Goal: Transaction & Acquisition: Book appointment/travel/reservation

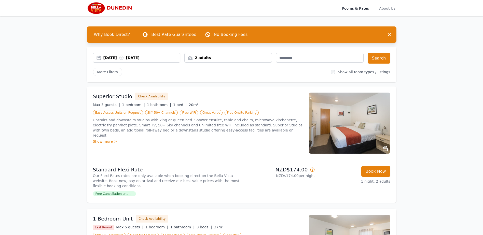
click at [153, 61] on div "[DATE] [DATE]" at bounding box center [137, 58] width 88 height 10
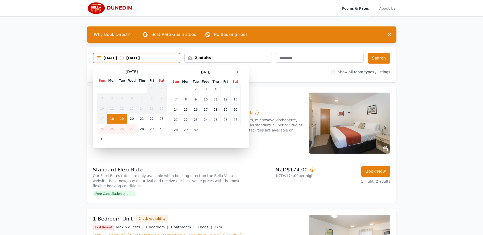
click at [242, 72] on div "[DATE] Sun Mon Tue Wed Thu Fri Sat 1 2 3 4 5 6 7 8 9 10 11 12 13 14 15 16 17 18…" at bounding box center [171, 106] width 148 height 75
click at [239, 72] on icon at bounding box center [237, 72] width 4 height 4
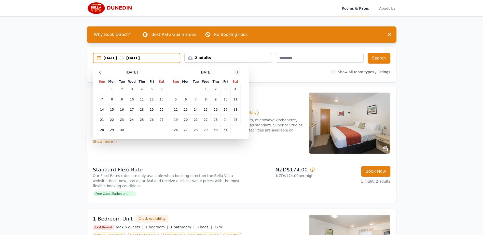
click at [239, 72] on icon at bounding box center [237, 72] width 4 height 4
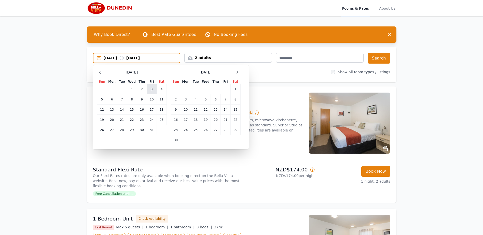
click at [149, 90] on td "3" at bounding box center [152, 89] width 10 height 10
click at [102, 99] on td "5" at bounding box center [102, 99] width 10 height 10
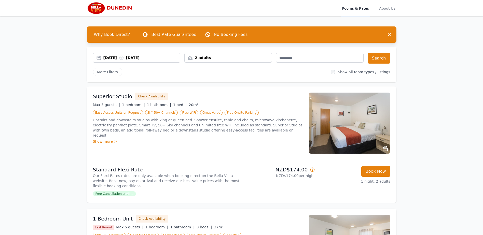
click at [218, 56] on div "2 adults" at bounding box center [228, 57] width 87 height 5
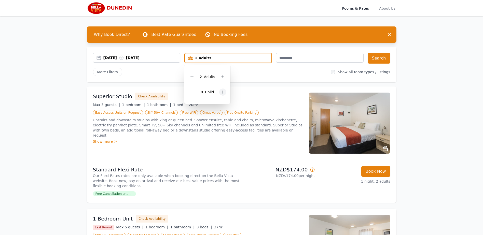
click at [220, 93] on div at bounding box center [222, 92] width 7 height 7
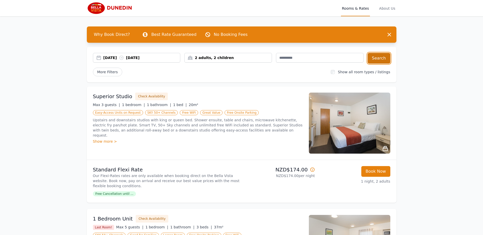
click at [383, 57] on button "Search" at bounding box center [379, 58] width 23 height 11
